Goal: Check status: Check status

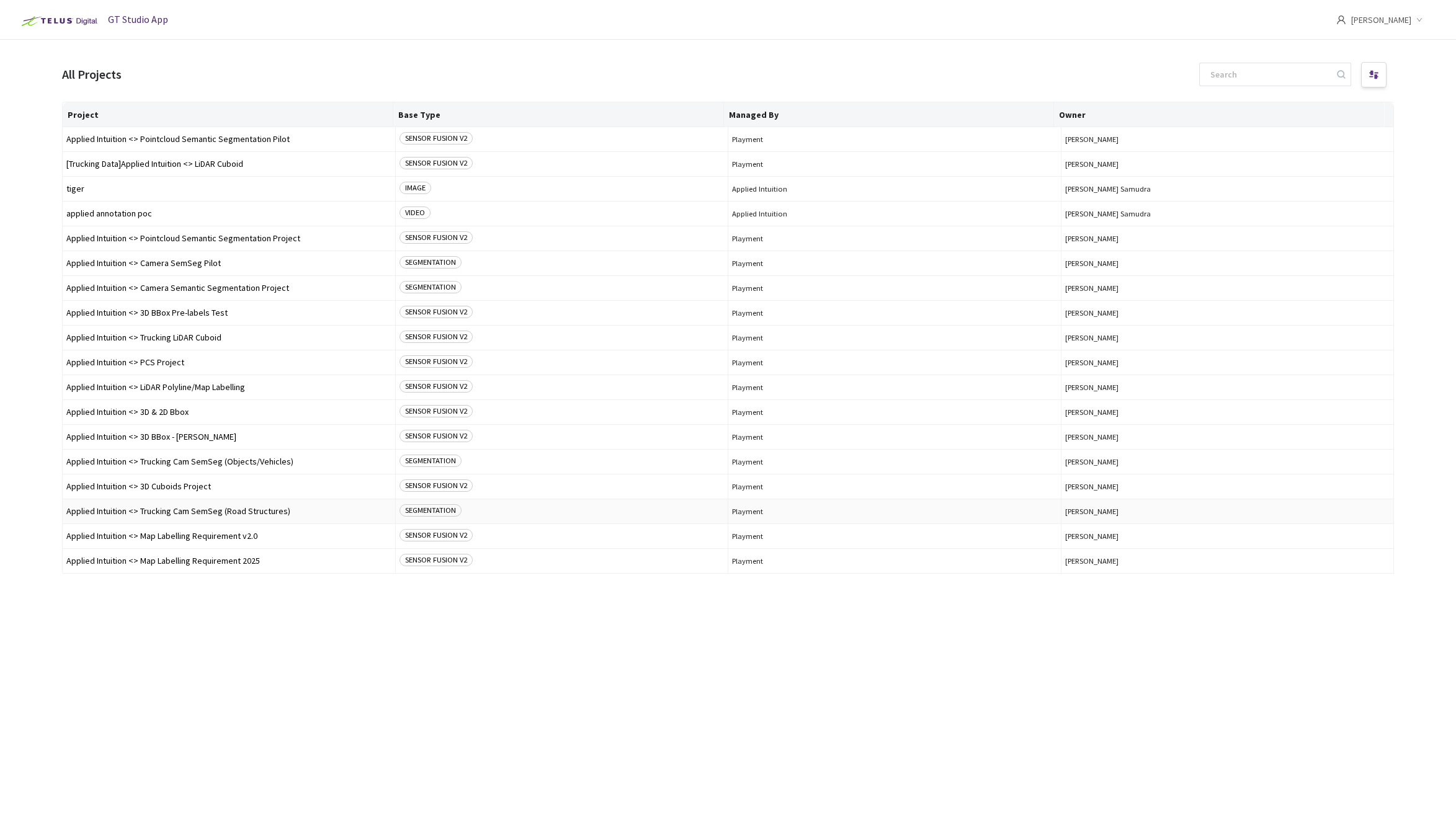
click at [207, 514] on span "Applied Intuition <> Trucking Cam SemSeg (Road Structures)" at bounding box center [228, 510] width 325 height 9
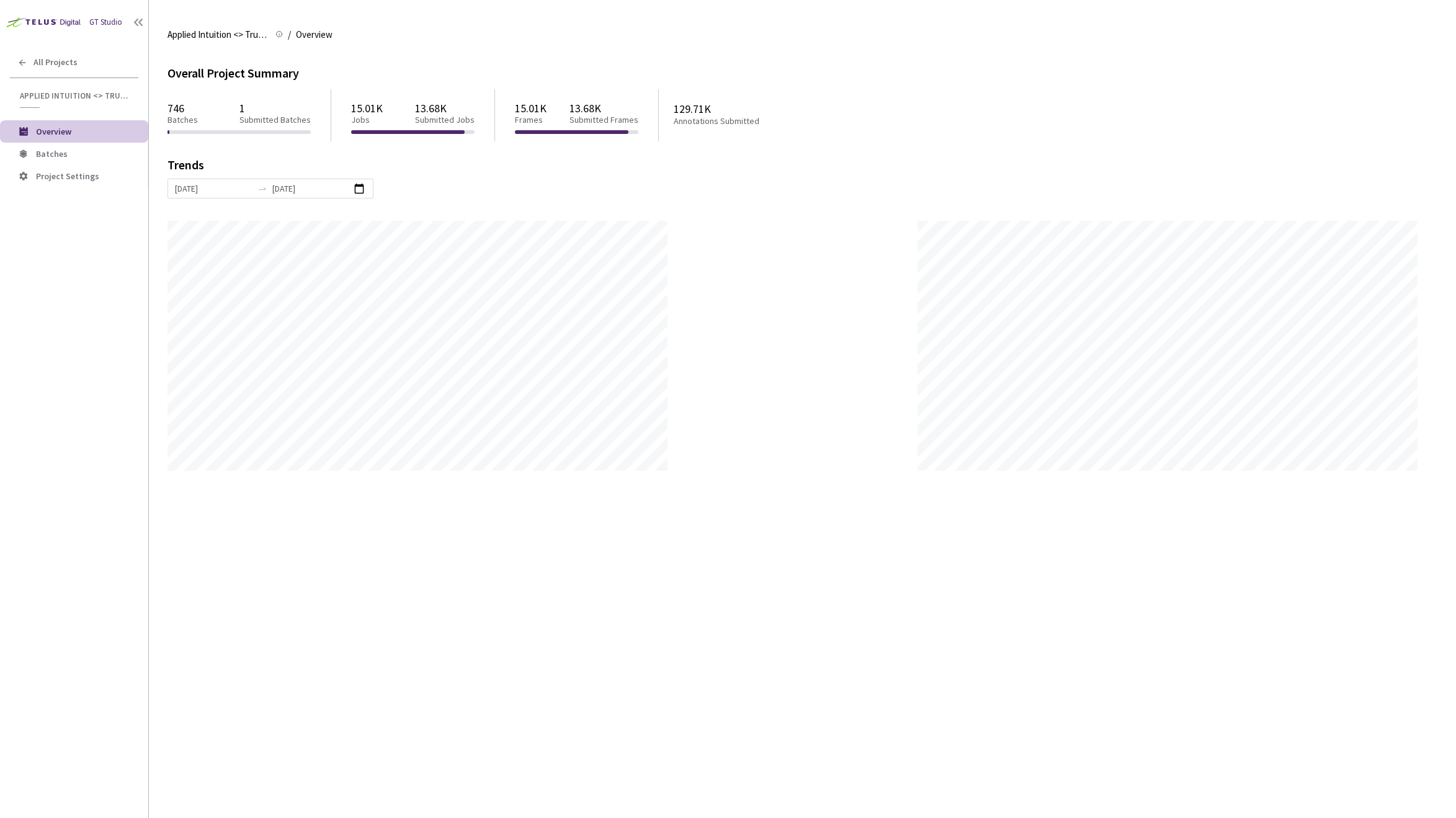
scroll to position [818, 1456]
click at [364, 189] on div "19 Aug, 2025 26 Aug, 2025" at bounding box center [270, 189] width 206 height 20
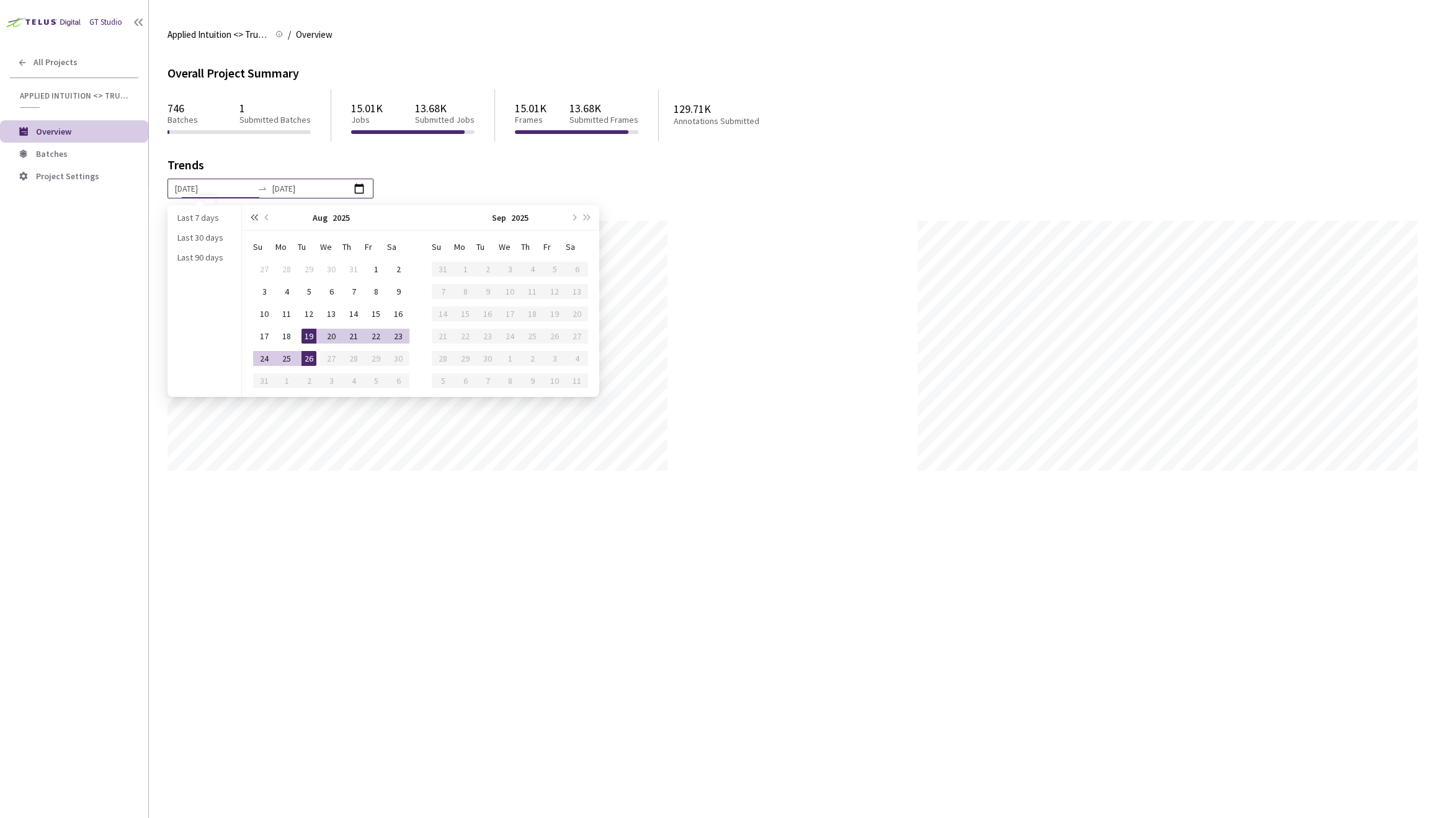
click at [255, 220] on button "super-prev-year" at bounding box center [254, 217] width 14 height 25
click at [252, 219] on button "super-prev-year" at bounding box center [254, 217] width 14 height 25
click at [588, 215] on span "super-next-year" at bounding box center [588, 217] width 6 height 6
click at [255, 215] on span "super-prev-year" at bounding box center [253, 217] width 6 height 6
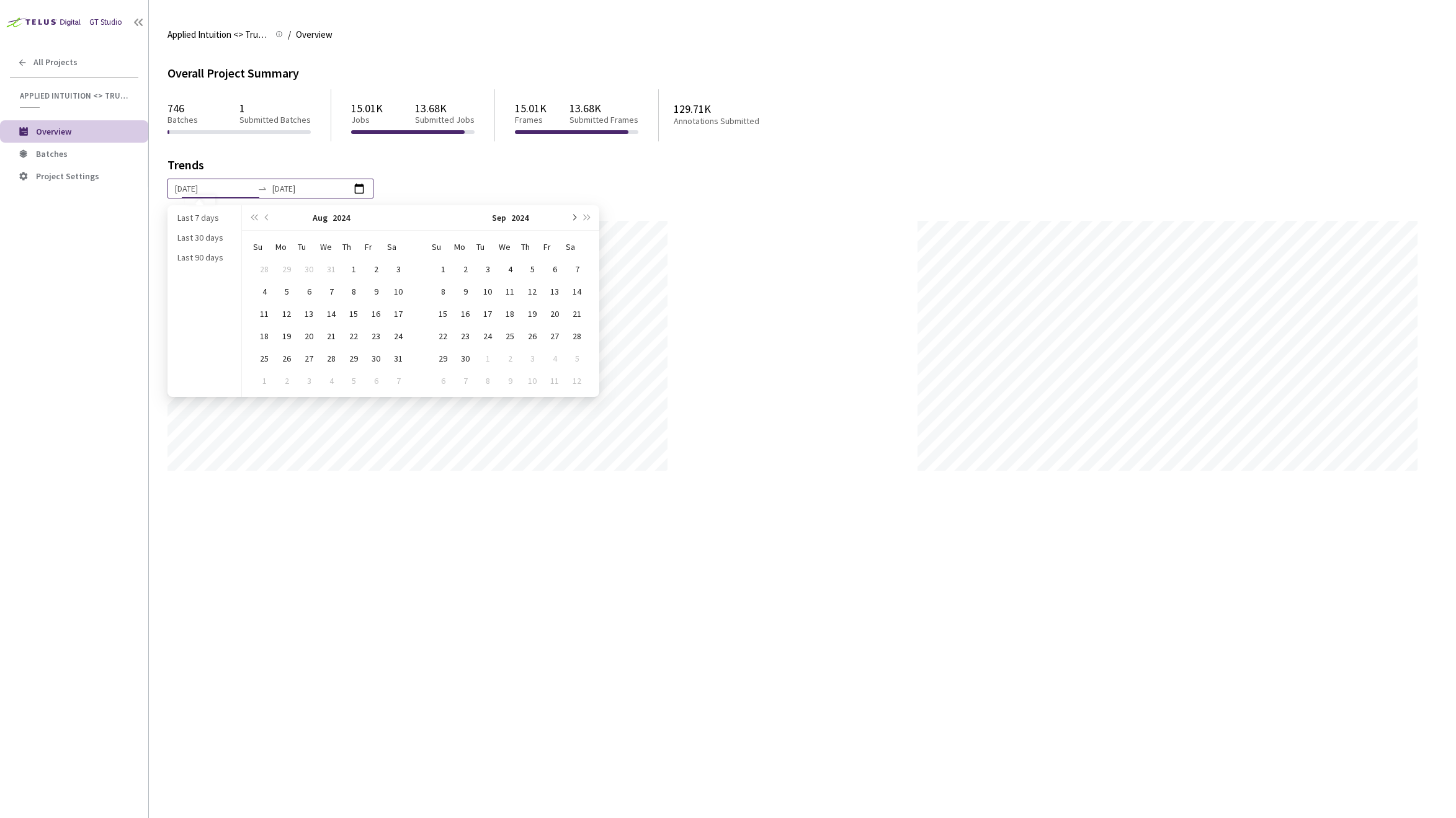
click at [574, 219] on span "next-year" at bounding box center [573, 217] width 6 height 6
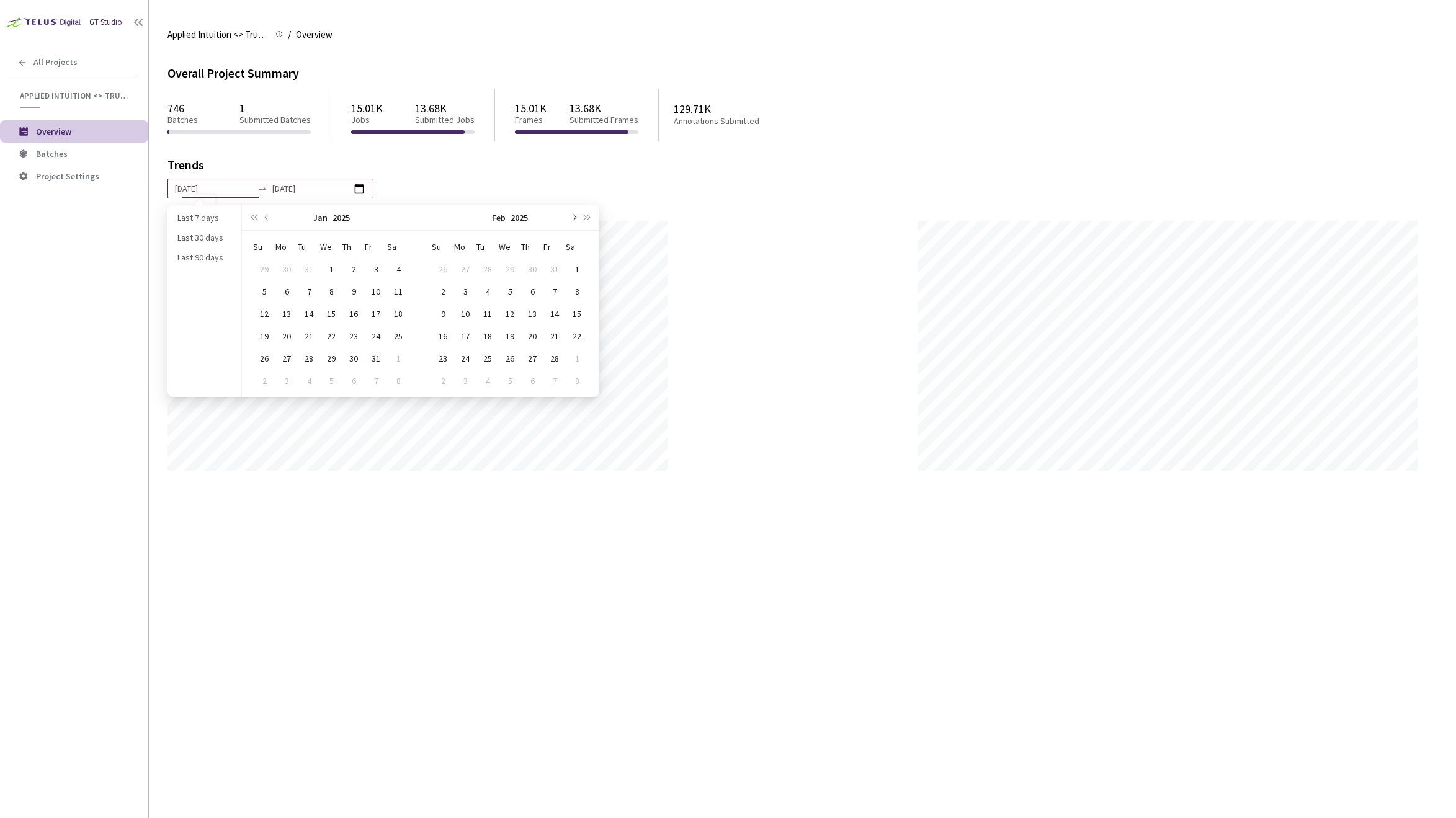
click at [574, 219] on span "next-year" at bounding box center [573, 217] width 6 height 6
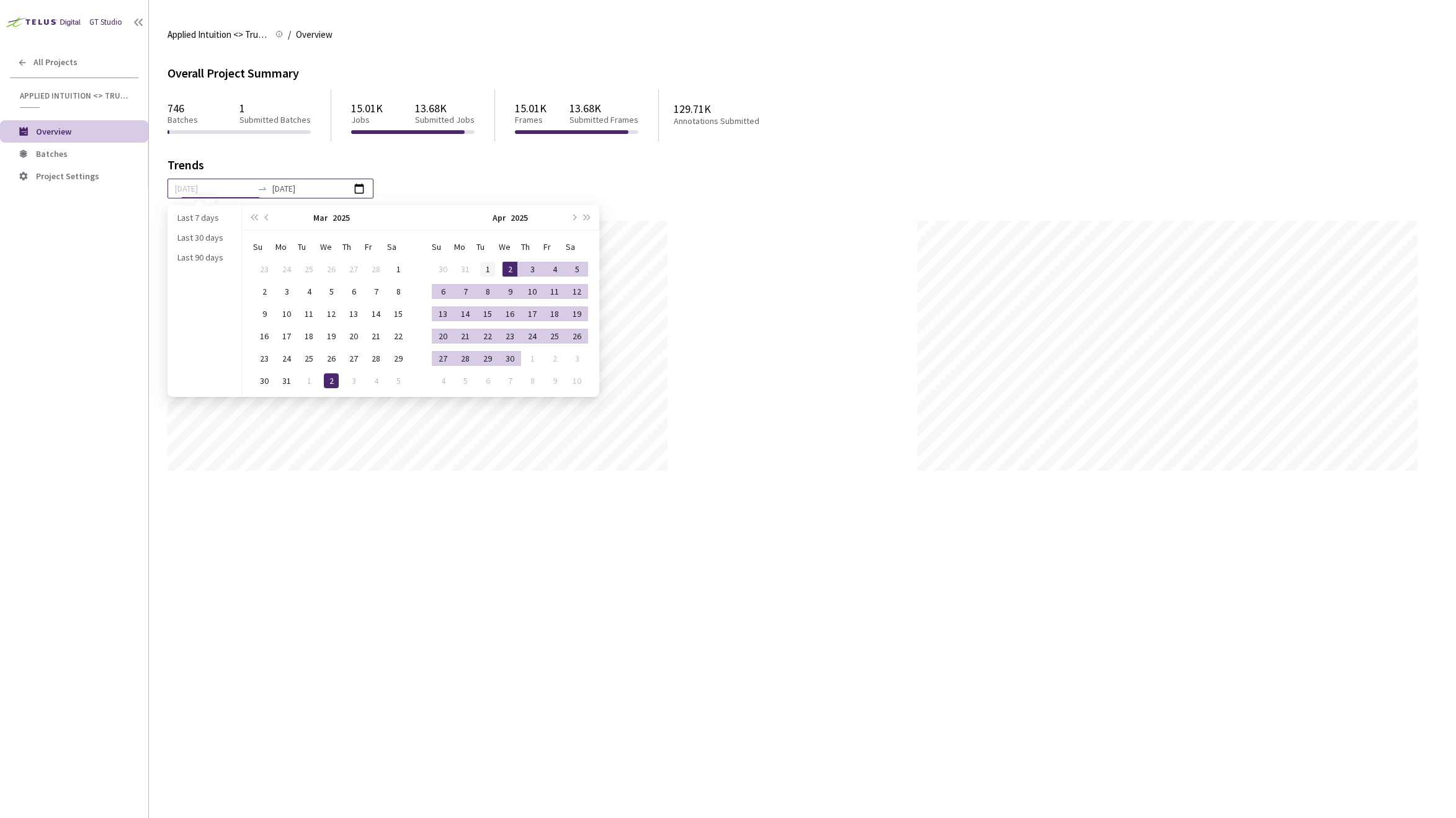
type input "1 Apr, 2025"
click at [489, 269] on div "1" at bounding box center [488, 269] width 15 height 15
type input "26 Aug, 2025"
click at [299, 193] on input "26 Aug, 2025" at bounding box center [311, 189] width 77 height 14
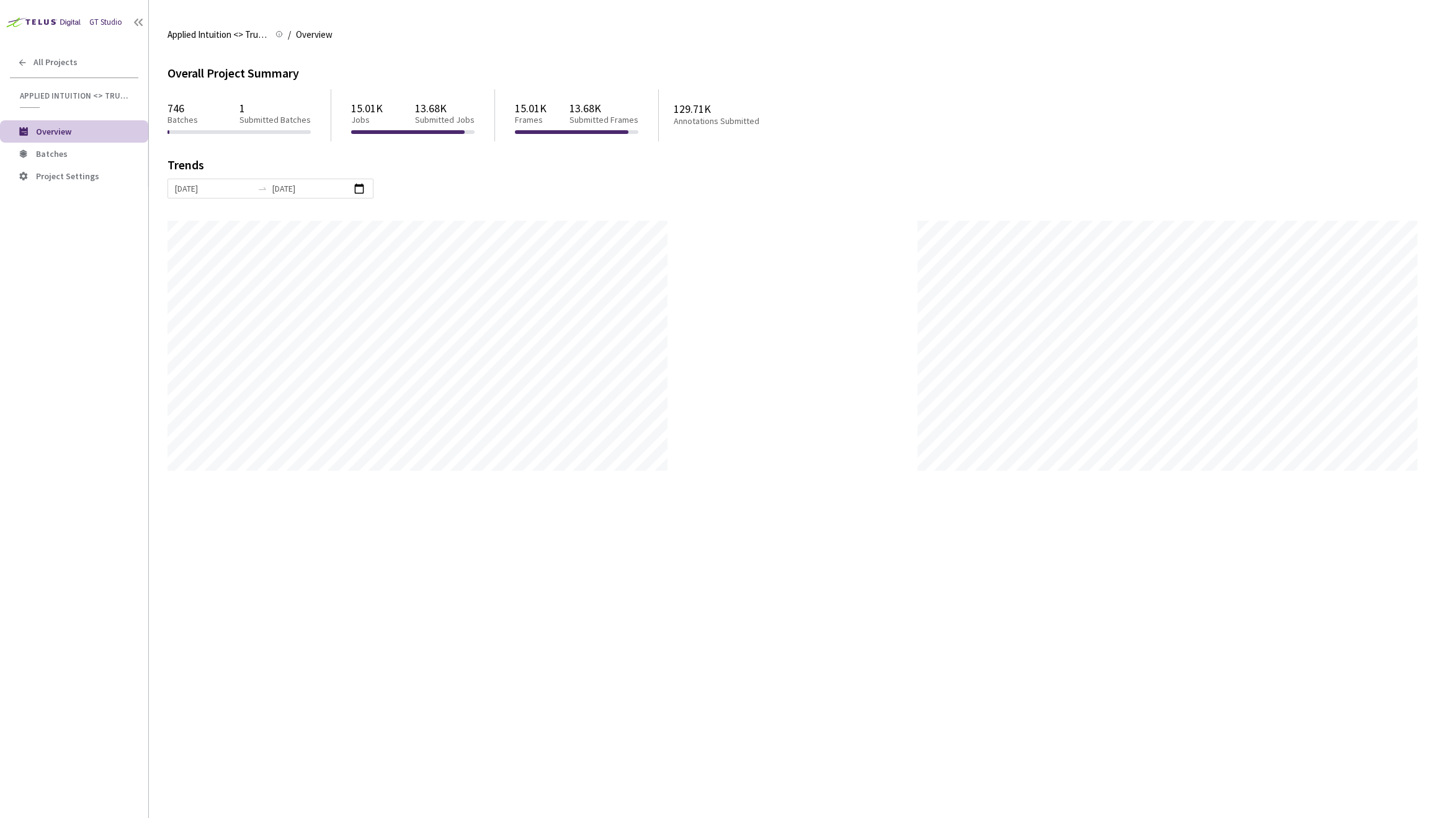
click at [477, 164] on div "Trends" at bounding box center [794, 169] width 1252 height 20
click at [25, 61] on icon at bounding box center [22, 63] width 10 height 10
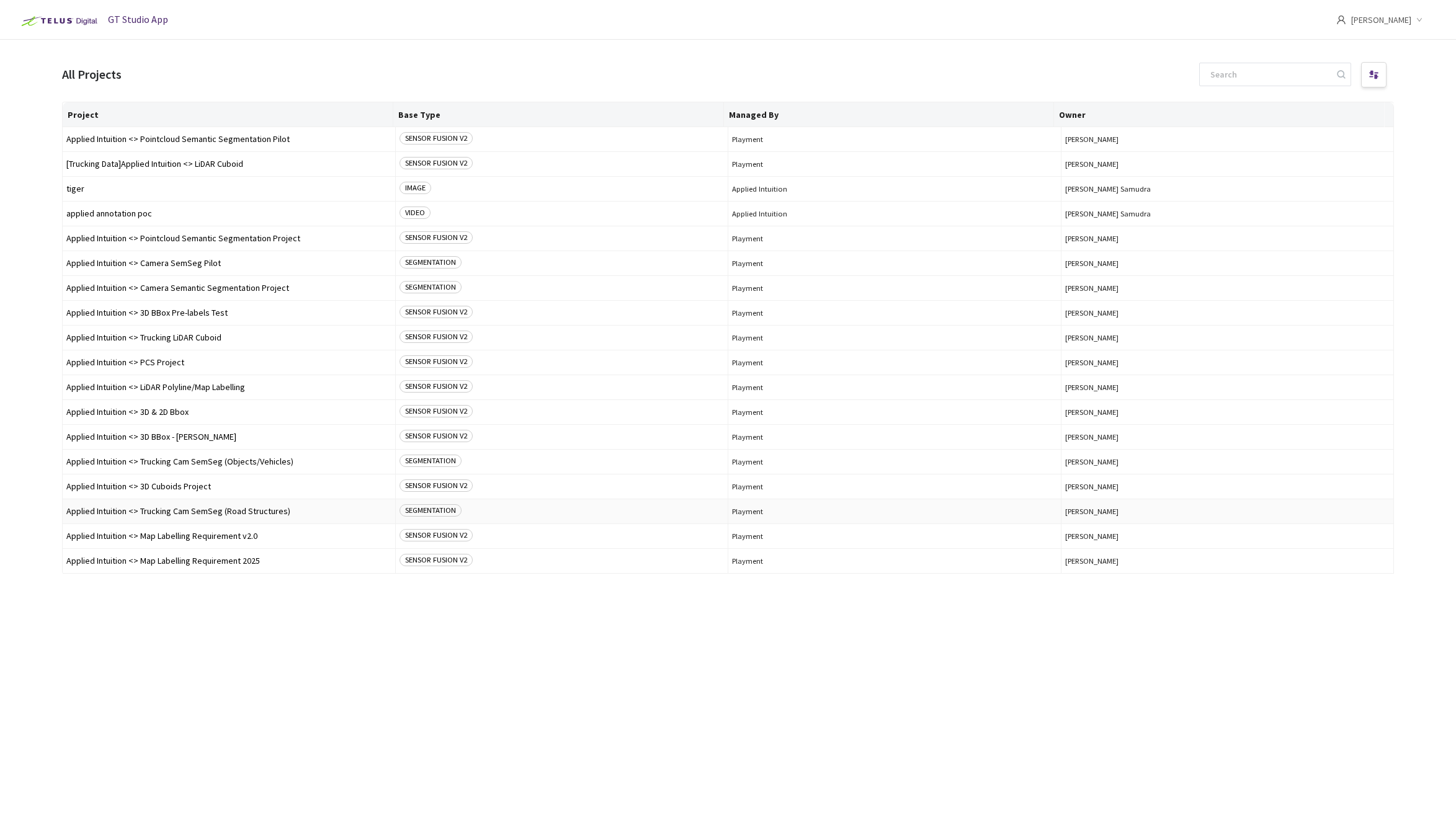
click at [240, 510] on span "Applied Intuition <> Trucking Cam SemSeg (Road Structures)" at bounding box center [228, 510] width 325 height 9
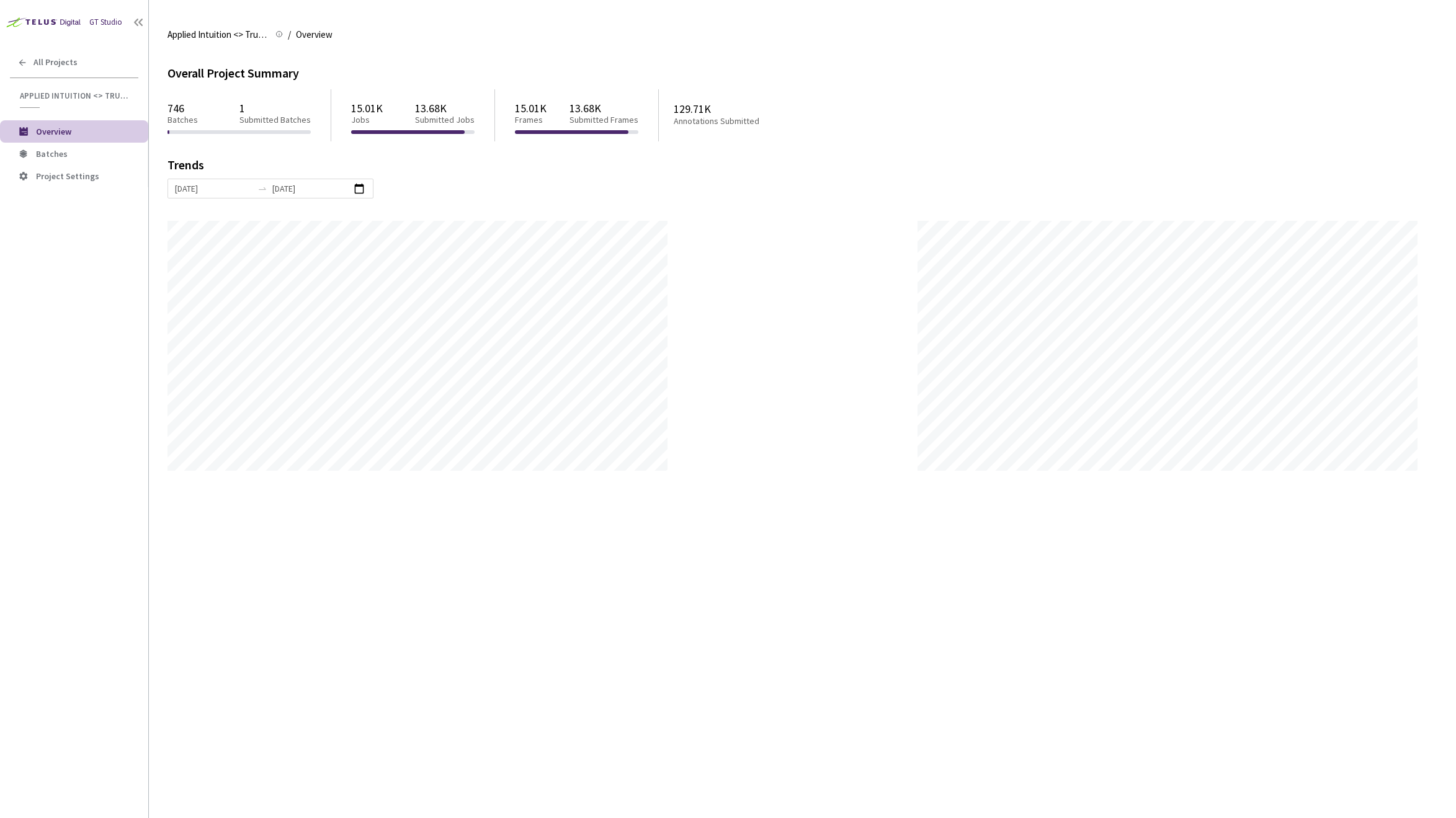
scroll to position [818, 1456]
click at [64, 155] on span "Batches" at bounding box center [52, 153] width 32 height 11
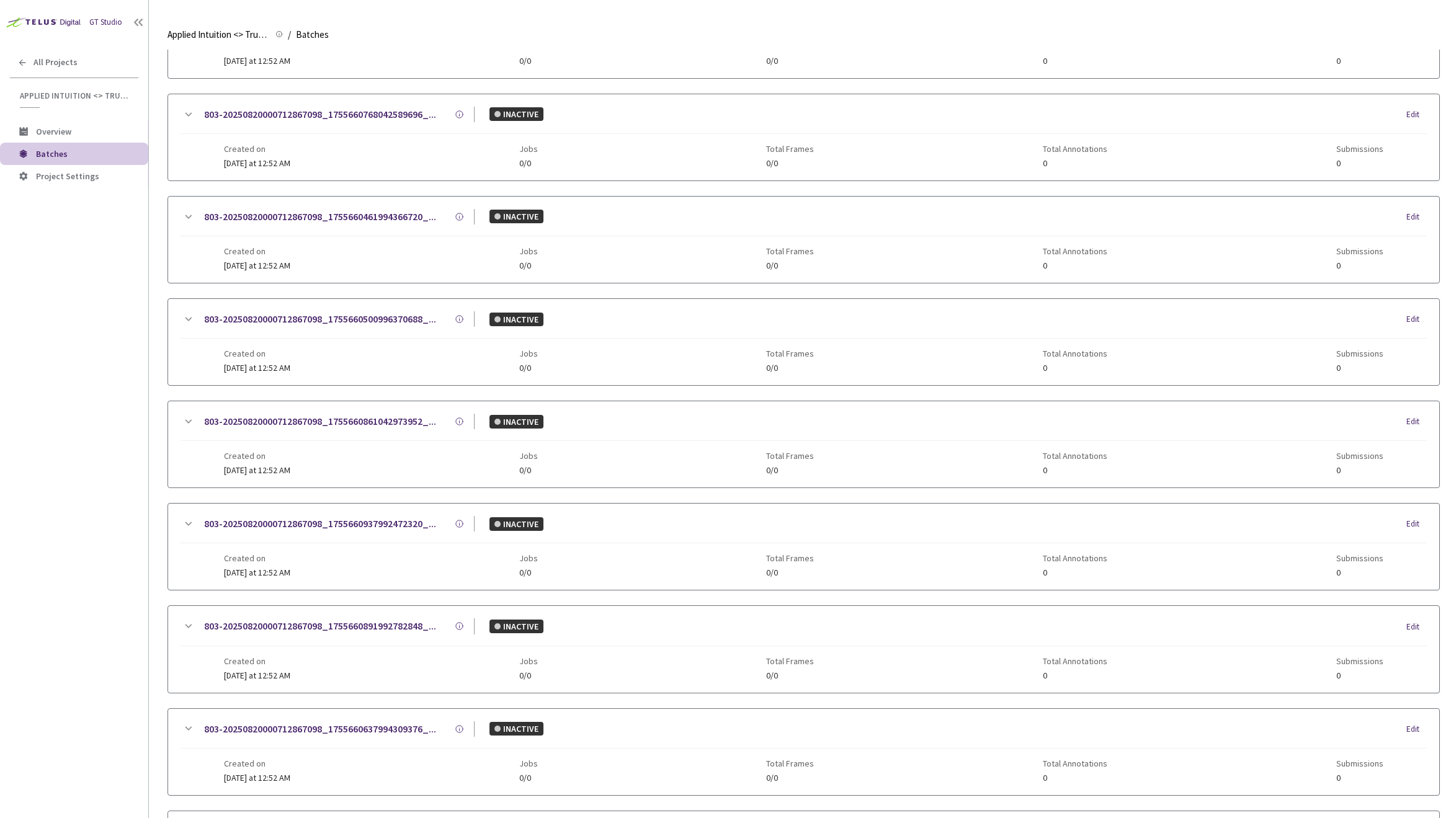
scroll to position [959, 0]
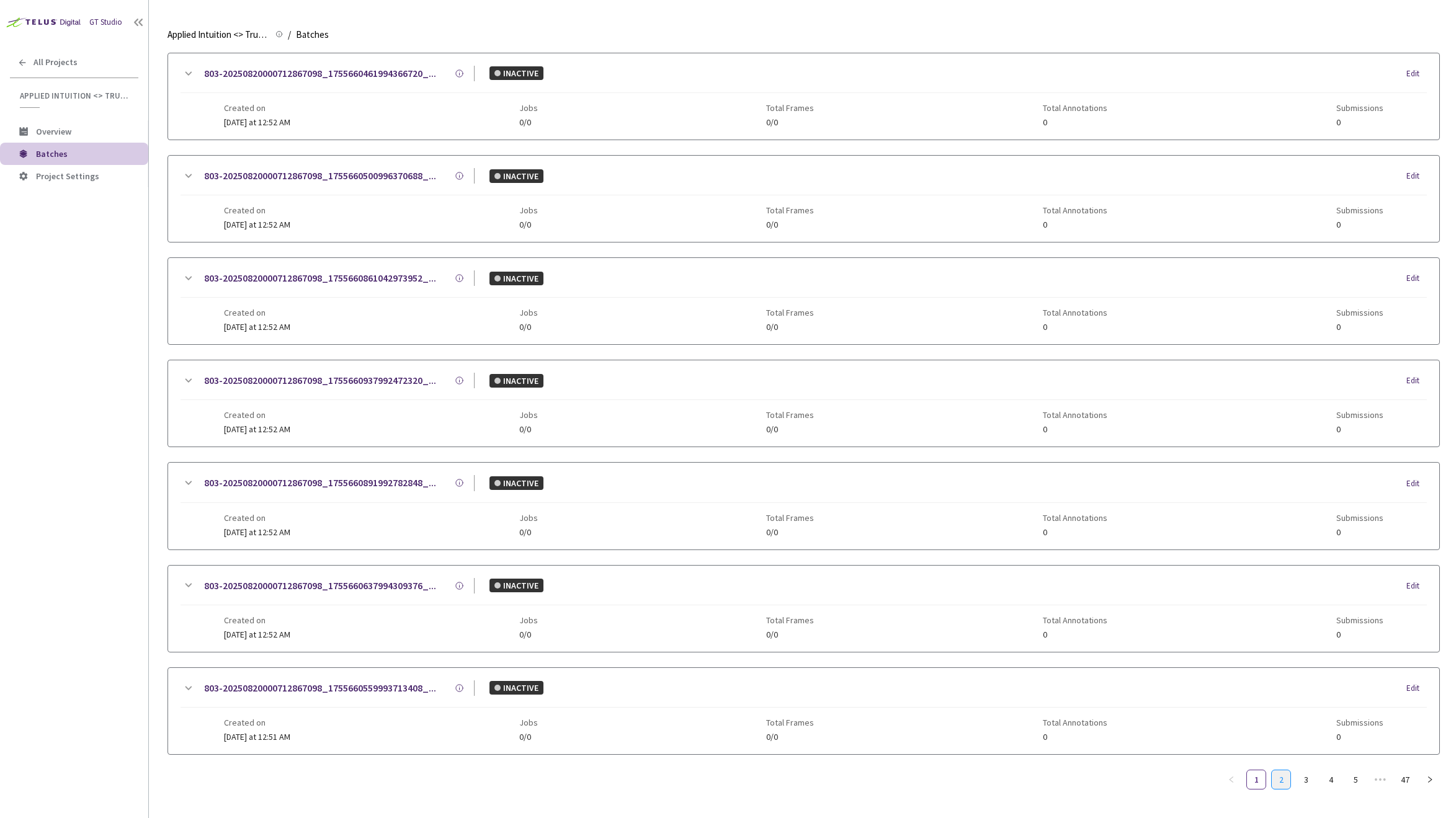
click at [1286, 778] on link "2" at bounding box center [1281, 779] width 19 height 19
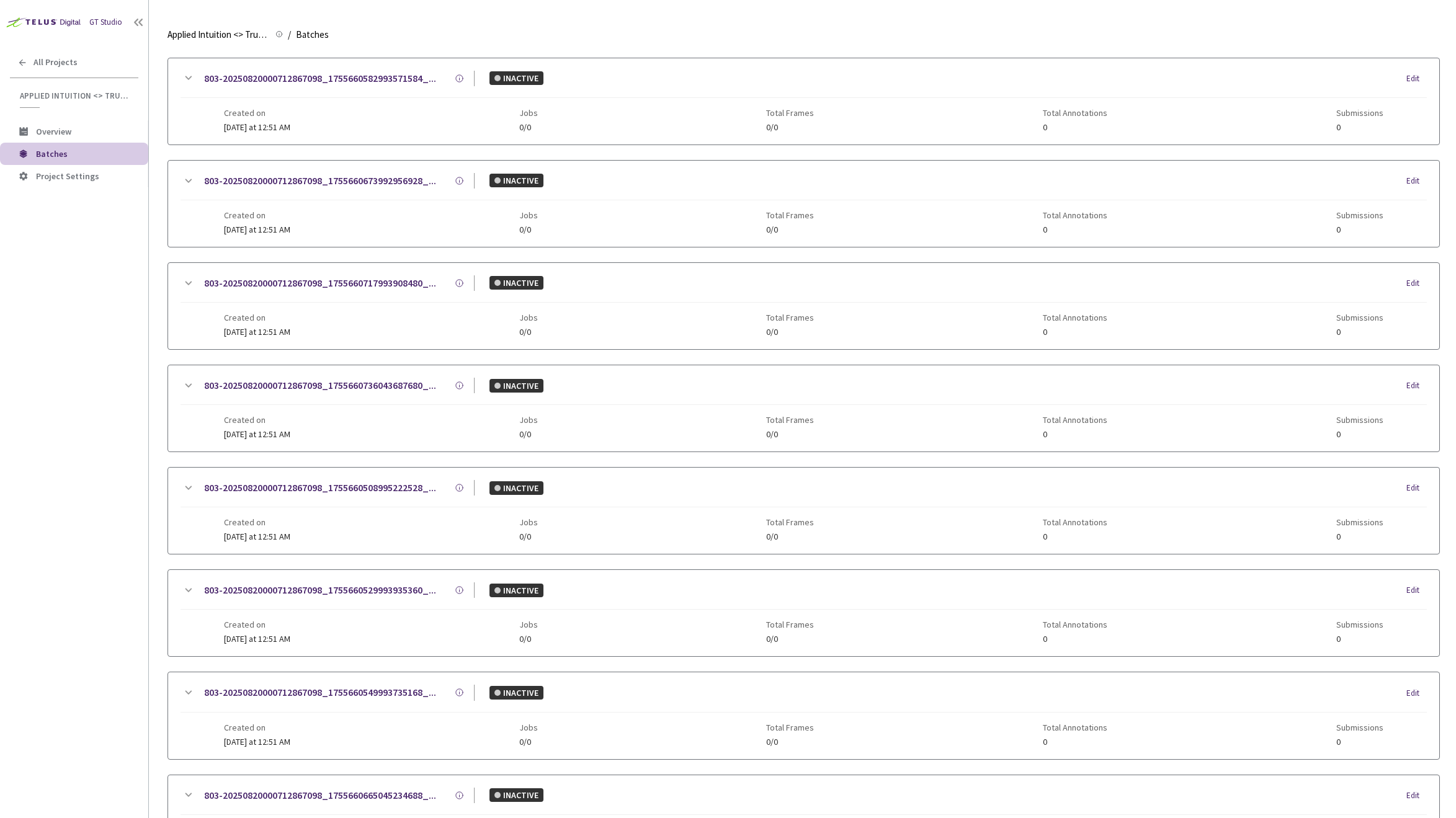
scroll to position [0, 0]
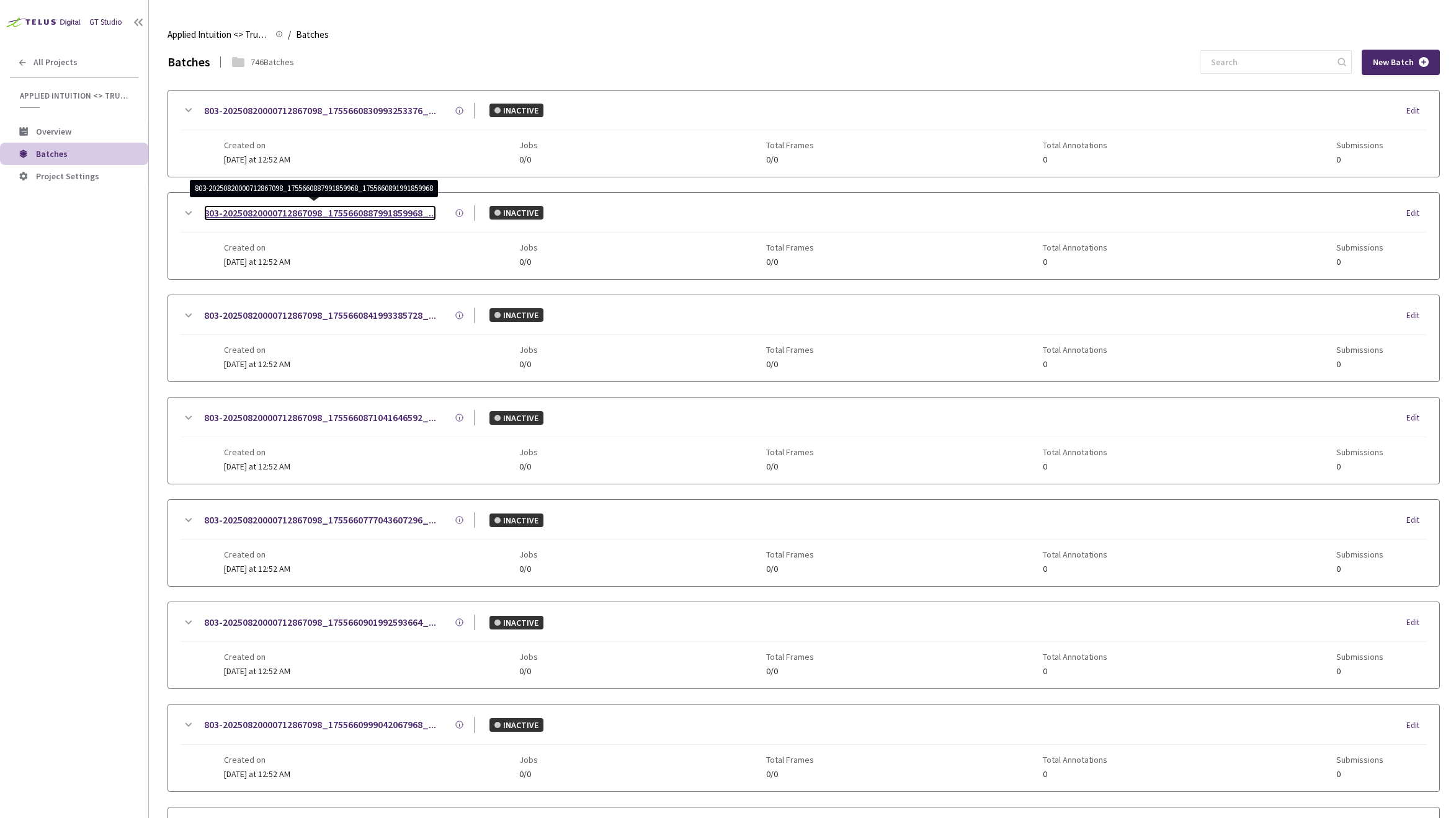
click at [252, 214] on link "803-20250820000712867098_1755660887991859968_..." at bounding box center [321, 213] width 232 height 16
